Goal: Task Accomplishment & Management: Manage account settings

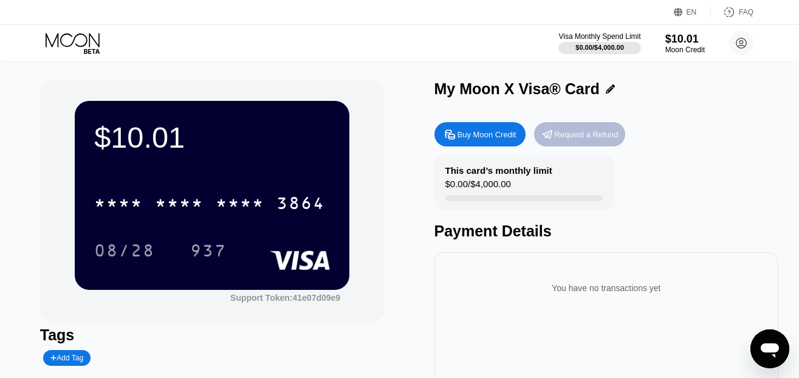
click at [578, 137] on div "Request a Refund" at bounding box center [587, 134] width 64 height 10
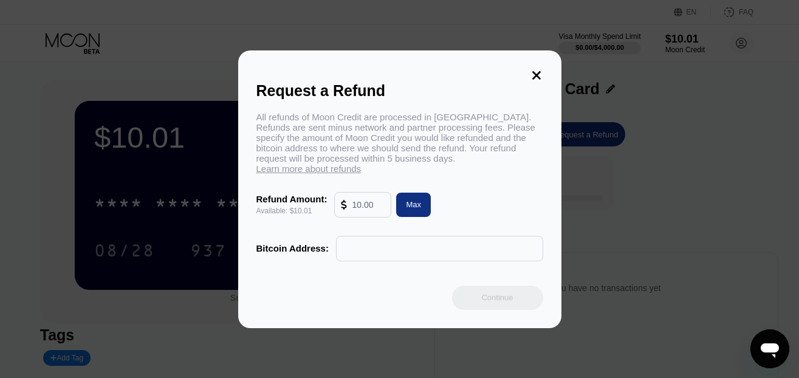
click at [538, 80] on icon at bounding box center [536, 75] width 13 height 13
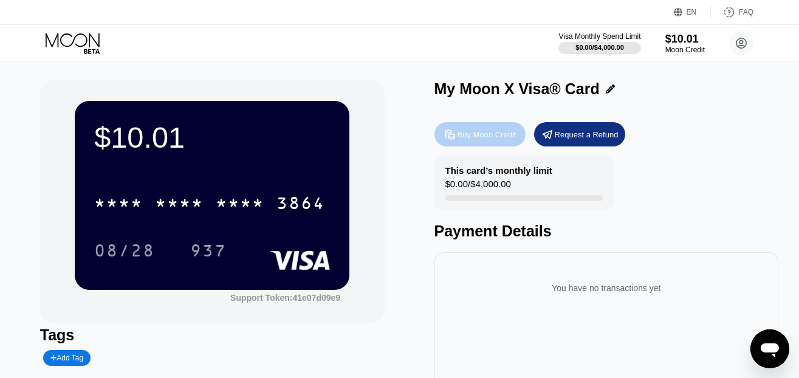
click at [469, 137] on div "Buy Moon Credit" at bounding box center [487, 134] width 59 height 10
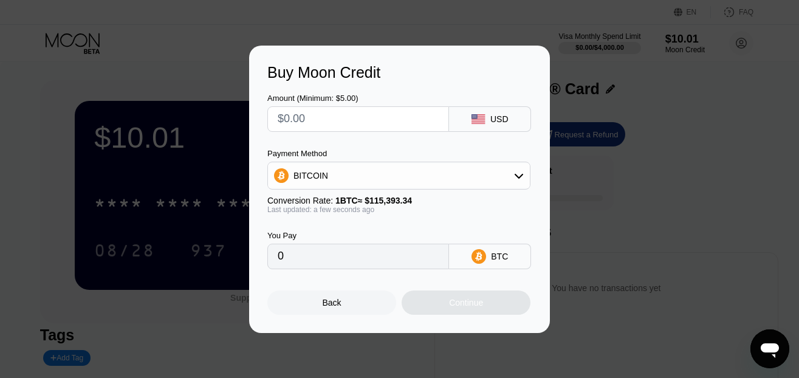
click at [338, 304] on div "Back" at bounding box center [332, 303] width 19 height 10
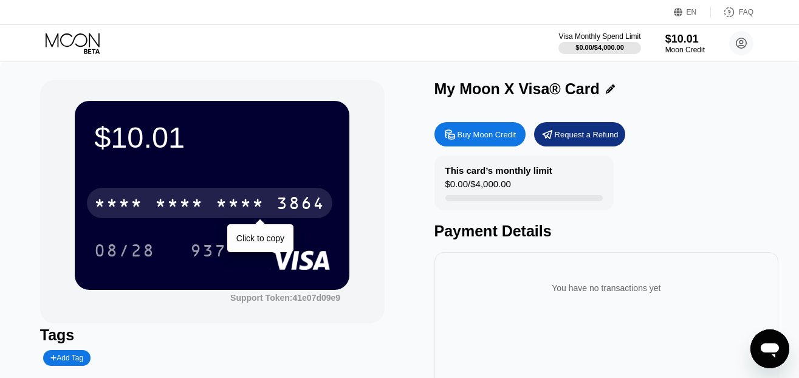
click at [155, 194] on div "* * * * * * * * * * * * 3864" at bounding box center [210, 203] width 246 height 30
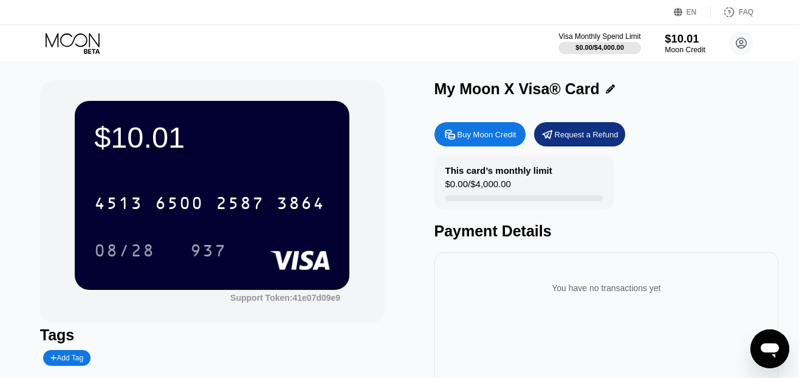
click at [666, 40] on div "$10.01" at bounding box center [685, 38] width 41 height 13
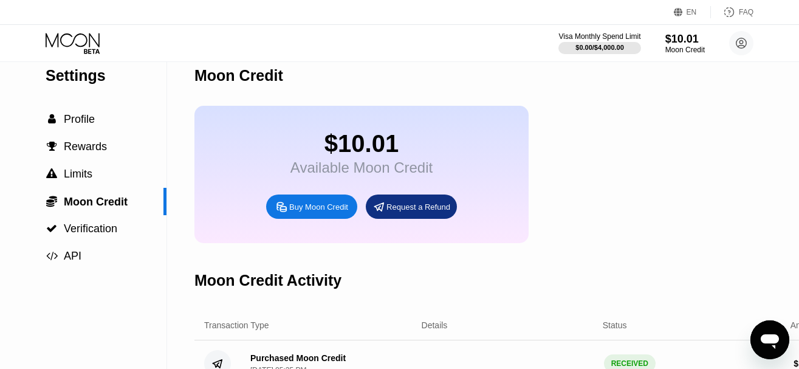
scroll to position [216, 0]
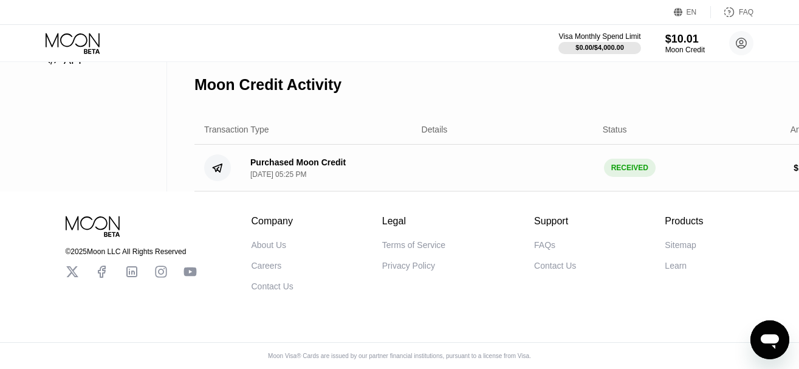
drag, startPoint x: 488, startPoint y: 297, endPoint x: 571, endPoint y: 285, distance: 83.5
click at [566, 287] on div "© 2025 Moon LLC All Rights Reserved Company About Us Careers Contact Us Legal T…" at bounding box center [399, 279] width 799 height 177
drag, startPoint x: 323, startPoint y: 160, endPoint x: 791, endPoint y: 163, distance: 468.6
click at [791, 163] on div "Purchased Moon Credit Sep 19, 2025, 05:25 PM RECEIVED $ 10.00" at bounding box center [511, 168] width 635 height 47
drag, startPoint x: 786, startPoint y: 167, endPoint x: 700, endPoint y: 215, distance: 99.1
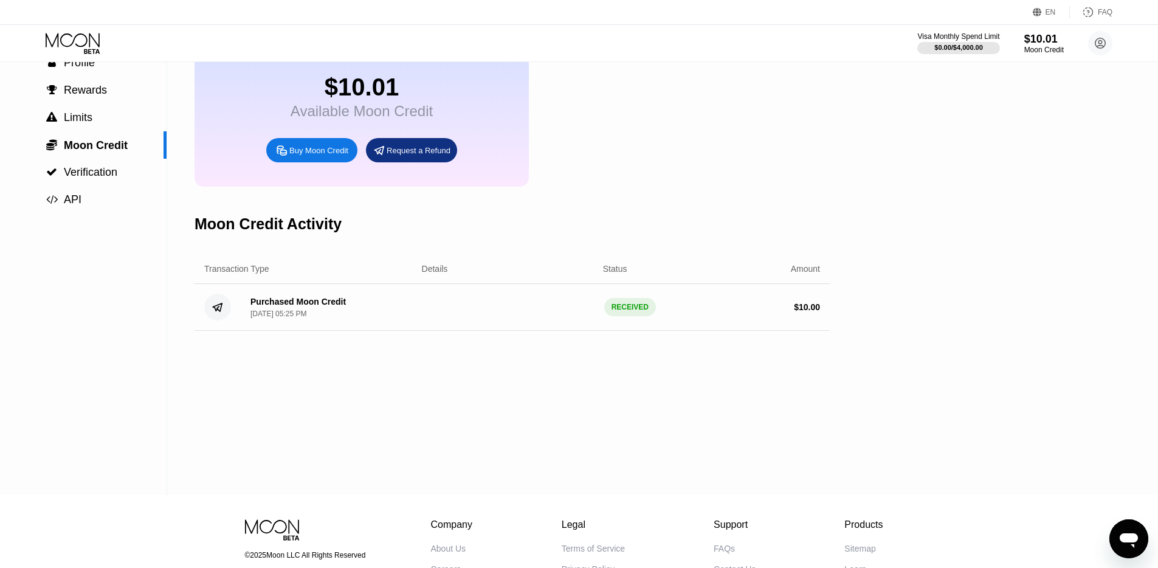
scroll to position [0, 0]
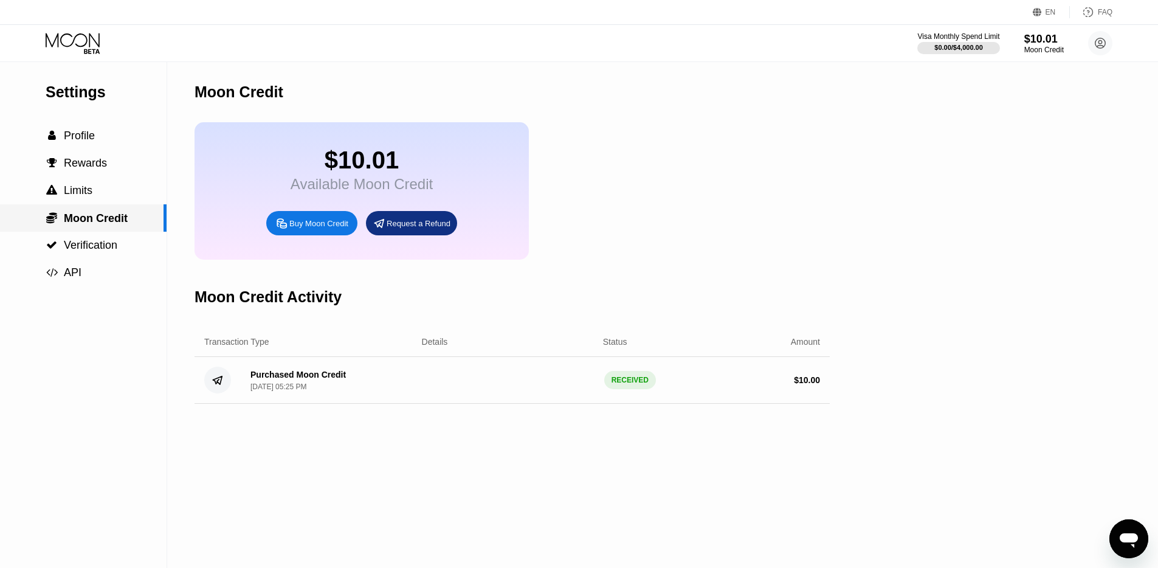
click at [112, 222] on span "Moon Credit" at bounding box center [96, 218] width 64 height 12
click at [91, 249] on span "Verification" at bounding box center [90, 245] width 53 height 12
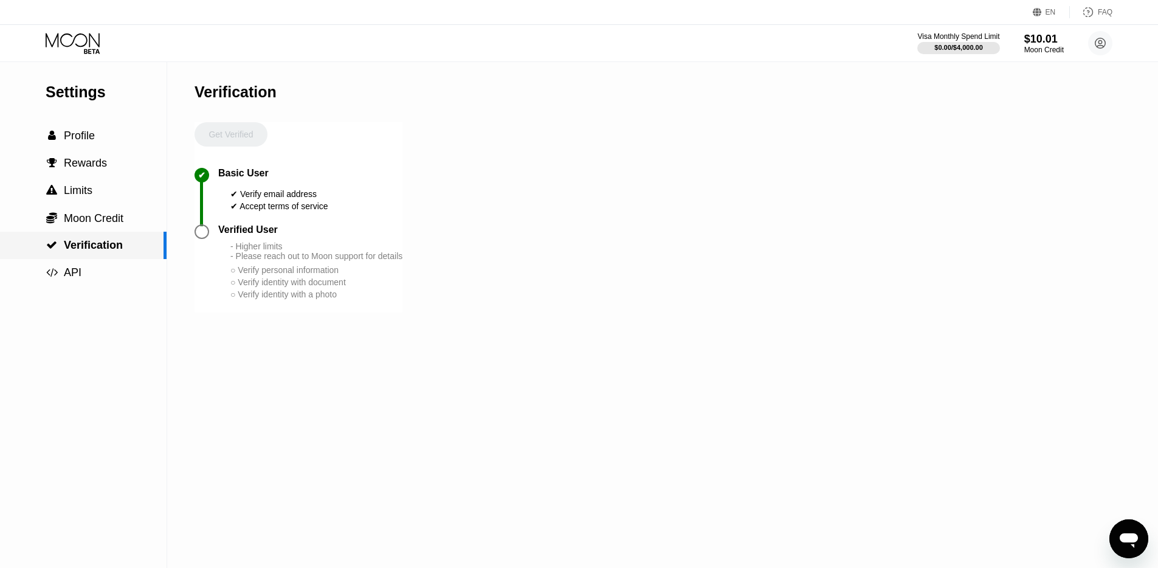
click at [91, 229] on div " Moon Credit" at bounding box center [83, 217] width 167 height 27
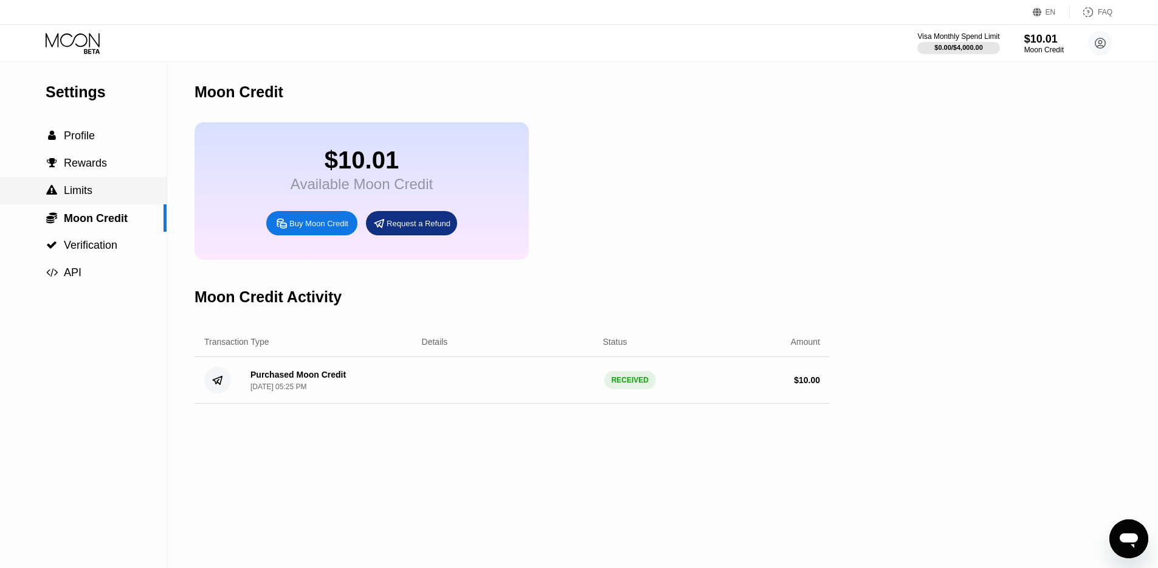
click at [84, 184] on span "Limits" at bounding box center [78, 190] width 29 height 12
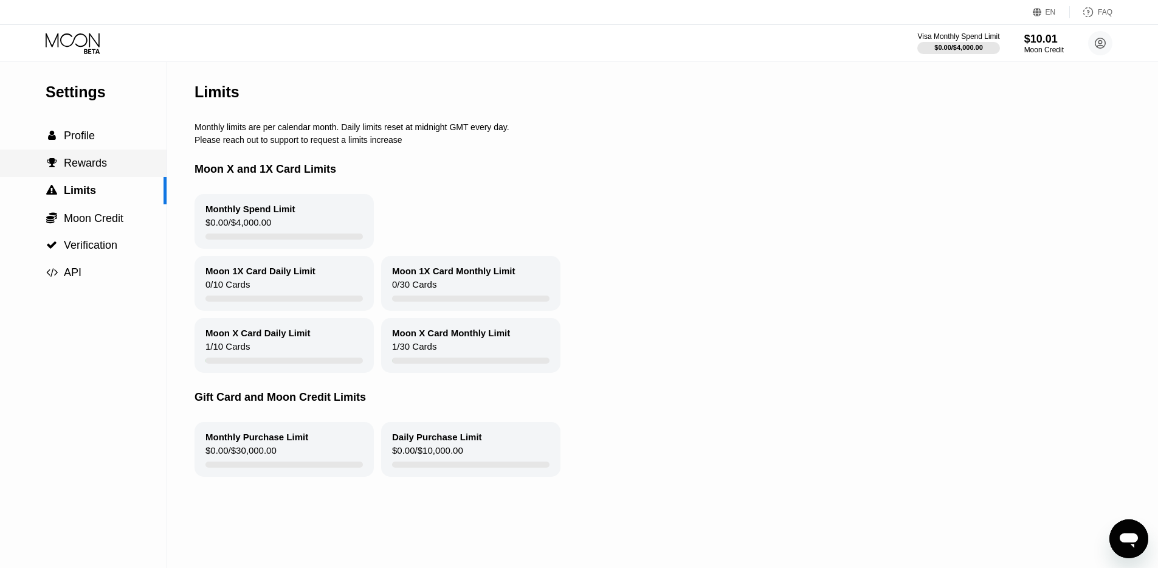
click at [95, 155] on div " Rewards" at bounding box center [83, 163] width 167 height 27
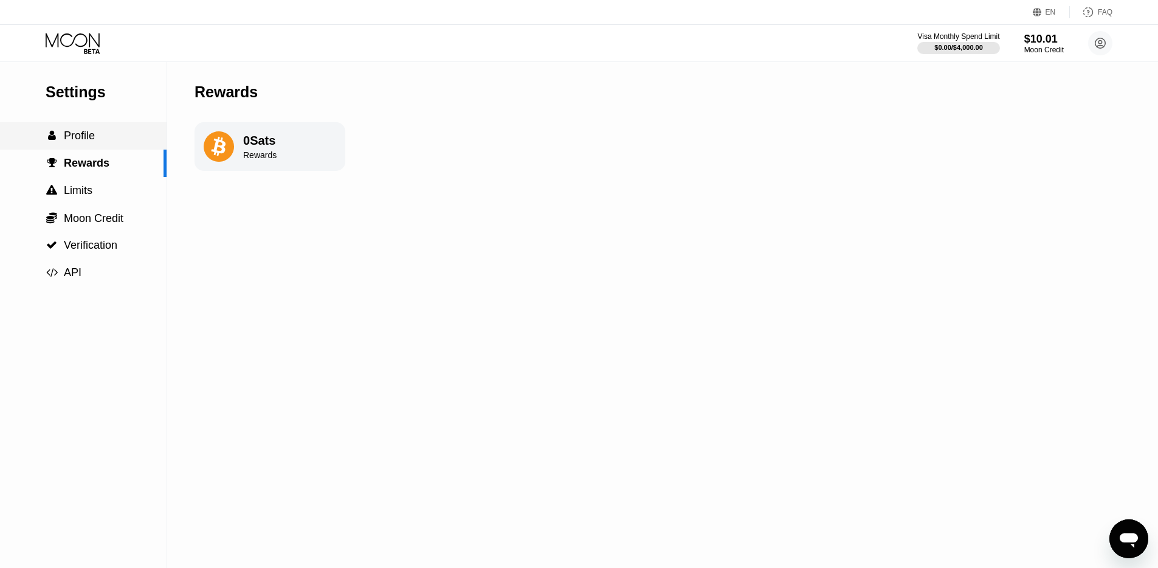
click at [88, 136] on span "Profile" at bounding box center [79, 135] width 31 height 12
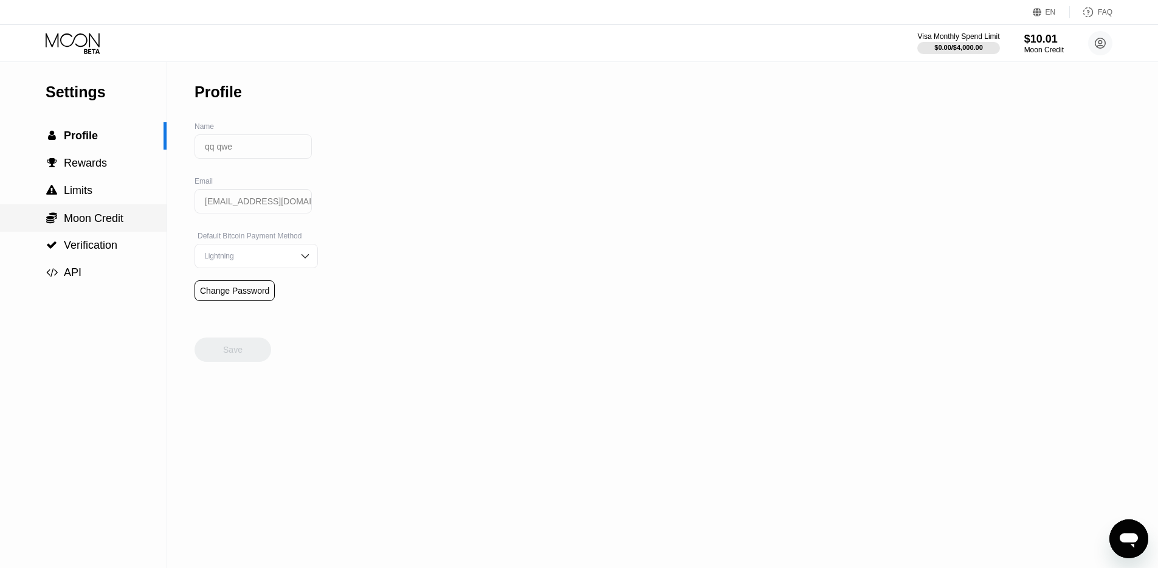
click at [91, 217] on span "Moon Credit" at bounding box center [94, 218] width 60 height 12
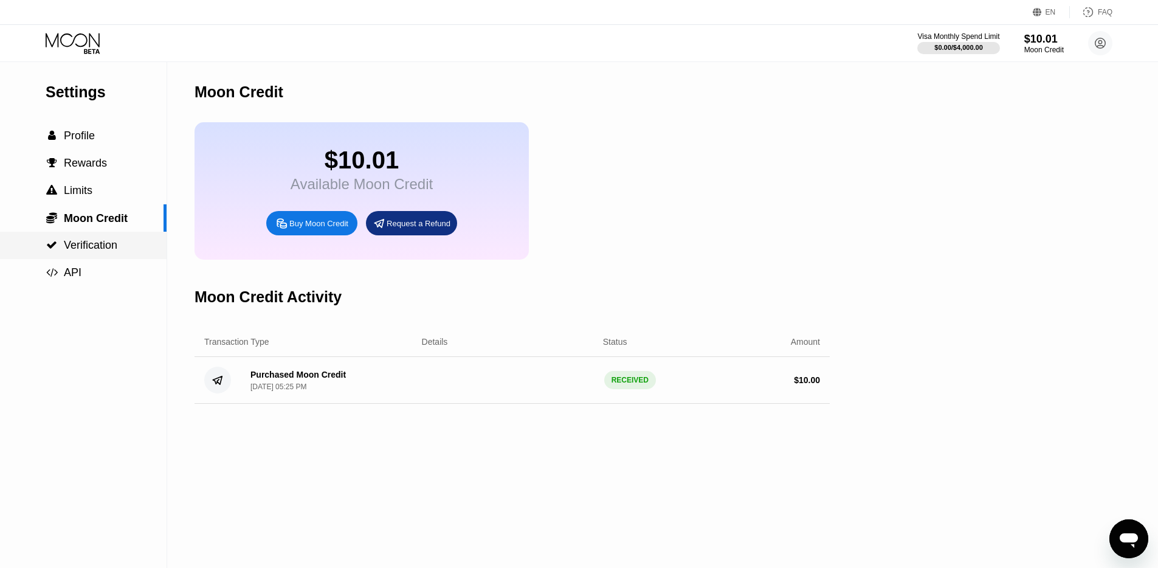
click at [99, 246] on span "Verification" at bounding box center [90, 245] width 53 height 12
